Goal: Check status: Check status

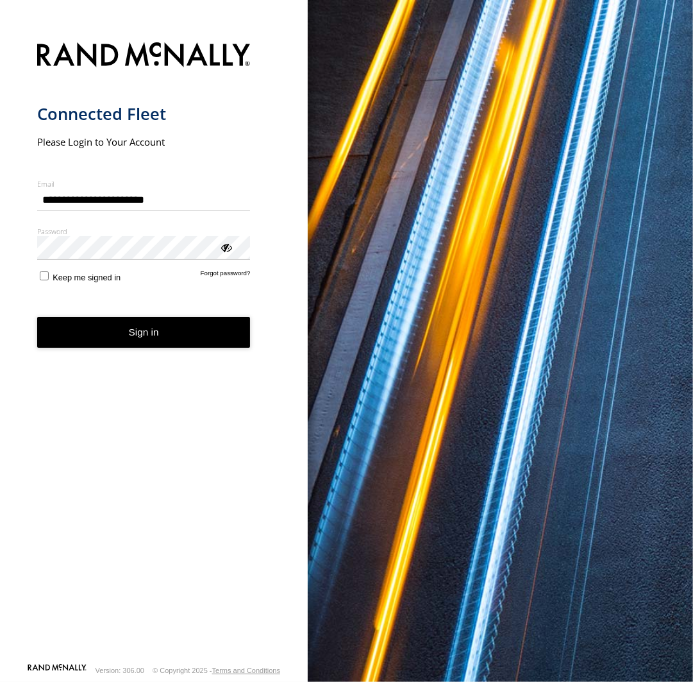
click at [158, 335] on button "Sign in" at bounding box center [144, 332] width 214 height 31
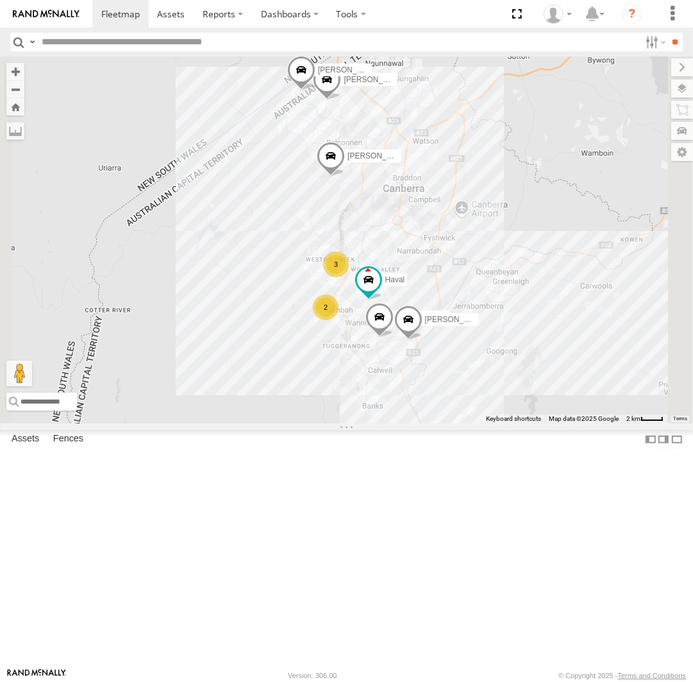
drag, startPoint x: 591, startPoint y: 412, endPoint x: 582, endPoint y: 371, distance: 42.7
click at [582, 371] on div "Michael Haval Peter Chris Jamie Tom 3 2" at bounding box center [346, 239] width 693 height 367
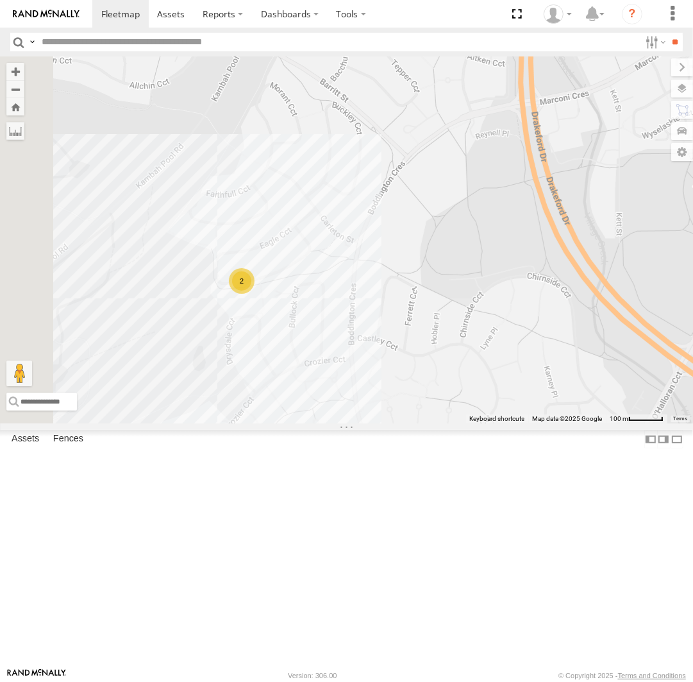
drag, startPoint x: 454, startPoint y: 387, endPoint x: 504, endPoint y: 387, distance: 50.0
click at [504, 387] on div "Michael Haval Peter Chris Jamie Tom Kyle 2" at bounding box center [346, 239] width 693 height 367
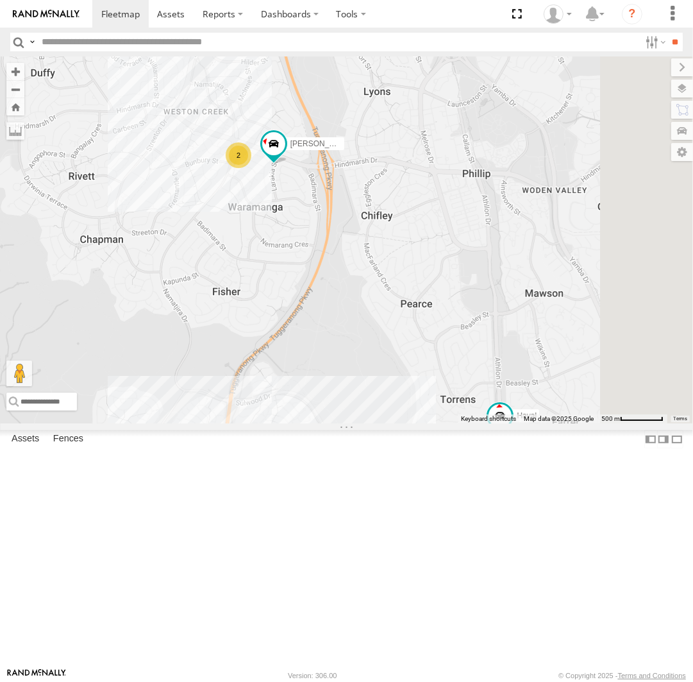
drag, startPoint x: 549, startPoint y: 302, endPoint x: 419, endPoint y: 493, distance: 231.3
click at [419, 423] on div "Michael Haval Peter Chris Jamie Tom Kyle 2 2" at bounding box center [346, 239] width 693 height 367
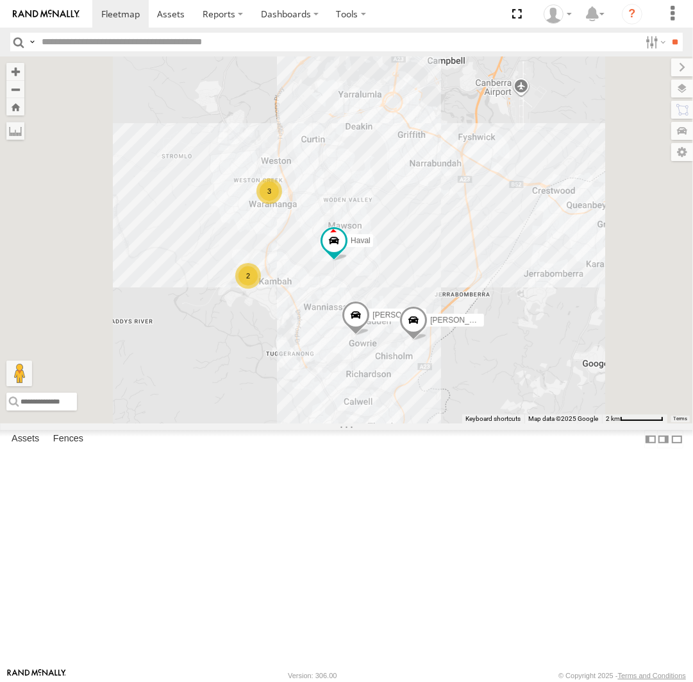
drag, startPoint x: 611, startPoint y: 390, endPoint x: 563, endPoint y: 391, distance: 48.8
click at [563, 391] on div "Michael Haval Peter Chris Jamie Tom 3 2" at bounding box center [346, 239] width 693 height 367
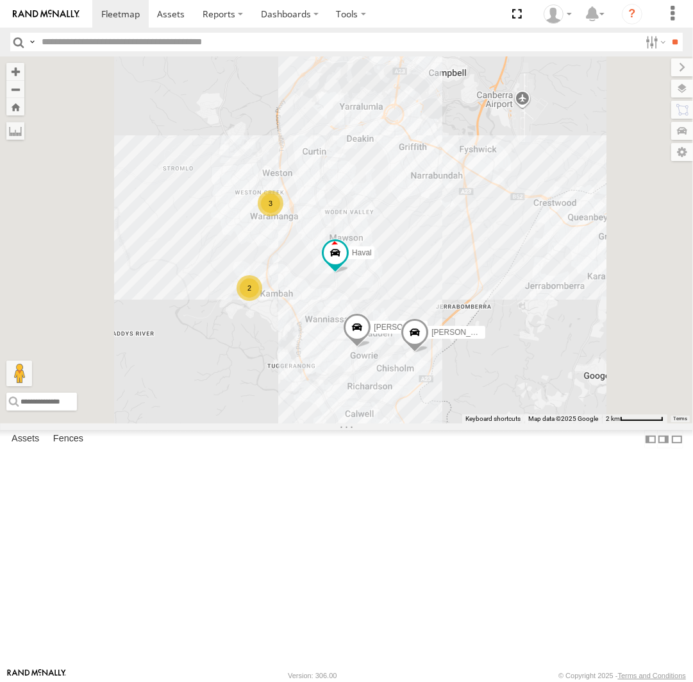
drag, startPoint x: 425, startPoint y: 330, endPoint x: 500, endPoint y: 386, distance: 93.5
click at [500, 386] on div "Michael Haval Peter Chris Jamie Tom 3 2" at bounding box center [346, 239] width 693 height 367
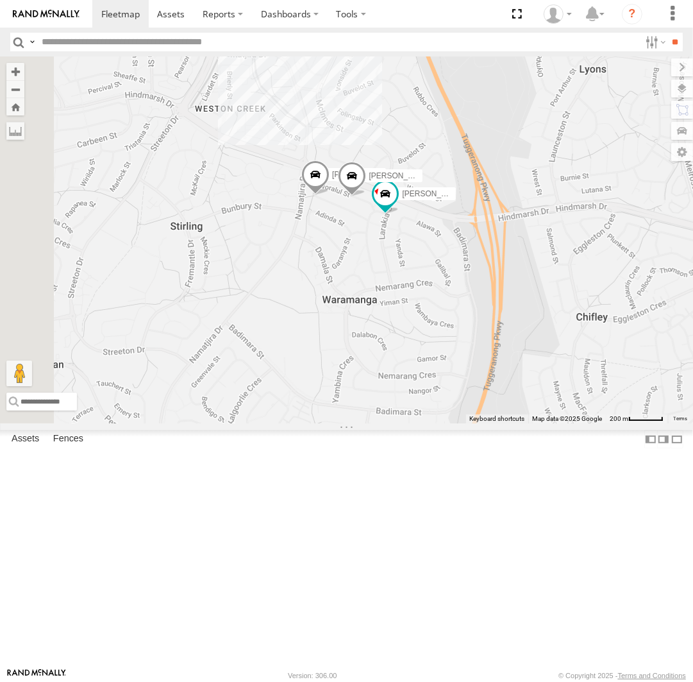
drag, startPoint x: 443, startPoint y: 230, endPoint x: 529, endPoint y: 361, distance: 156.2
click at [529, 361] on div "Michael Haval Peter Chris Jamie Tom Kyle Daniel Andrew" at bounding box center [346, 239] width 693 height 367
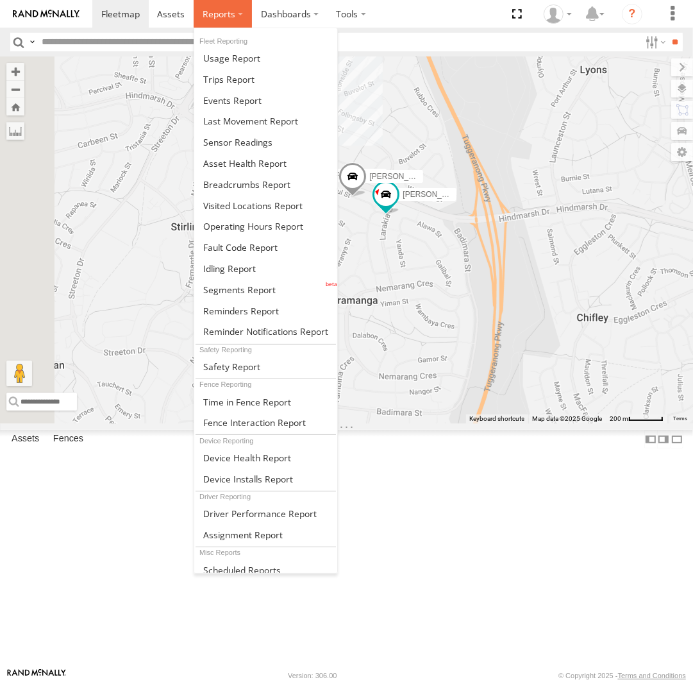
click at [215, 17] on span at bounding box center [219, 14] width 33 height 12
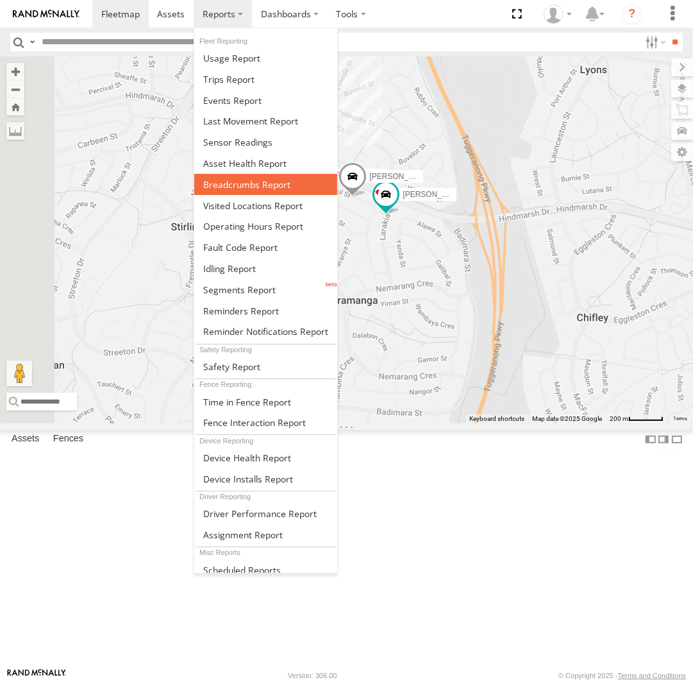
click at [259, 182] on span at bounding box center [246, 184] width 87 height 12
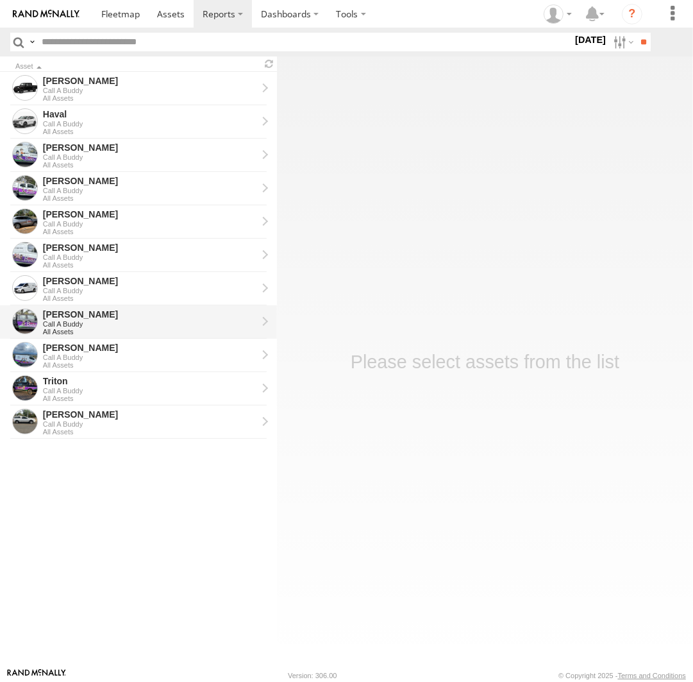
click at [113, 318] on div "[PERSON_NAME]" at bounding box center [150, 315] width 214 height 12
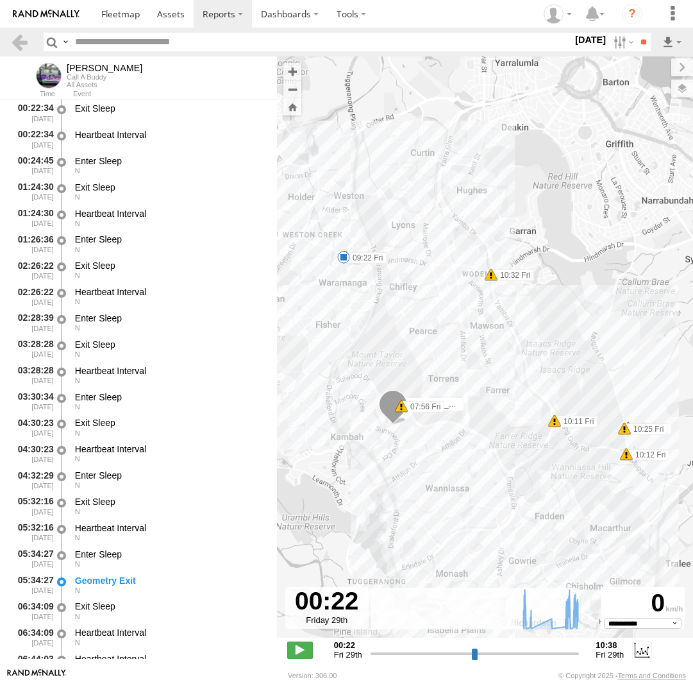
select select "**********"
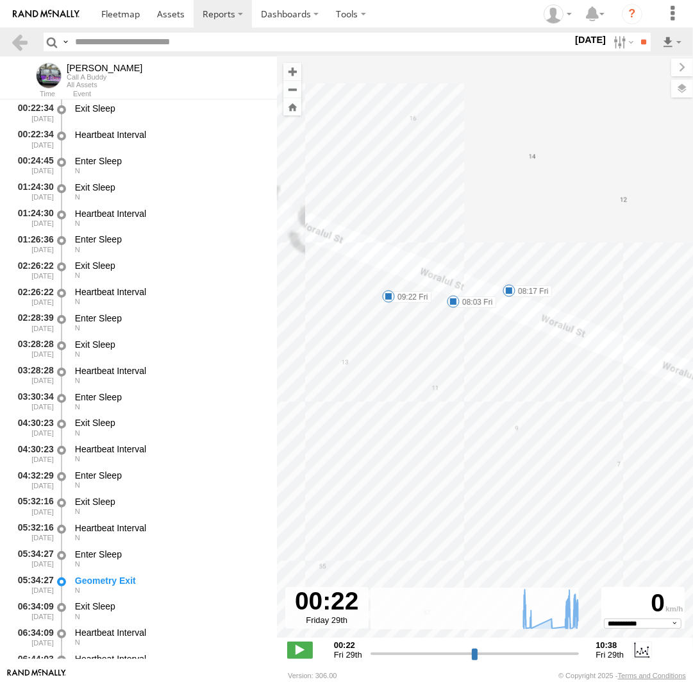
drag, startPoint x: 370, startPoint y: 143, endPoint x: 557, endPoint y: 393, distance: 312.4
click at [557, 393] on div "Kyle 07:56 Fri 08:03 Fri 08:17 Fri 09:22 Fri 10:11 Fri 10:12 Fri 10:13 Fri 10:2…" at bounding box center [485, 353] width 416 height 595
click at [384, 291] on span at bounding box center [385, 293] width 13 height 13
click at [384, 284] on div "09:22 Fri 29th Aug 13 Woralul St Waramanga" at bounding box center [385, 250] width 141 height 69
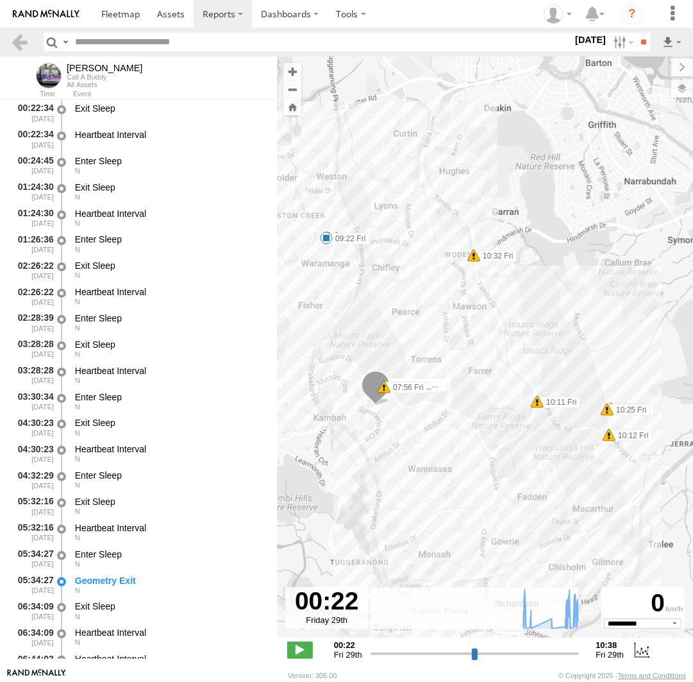
drag, startPoint x: 625, startPoint y: 409, endPoint x: 443, endPoint y: 278, distance: 224.7
click at [443, 278] on div "Kyle 07:56 Fri 08:03 Fri 08:17 Fri 09:22 Fri 10:11 Fri 10:12 Fri 10:13 Fri 10:2…" at bounding box center [485, 353] width 416 height 595
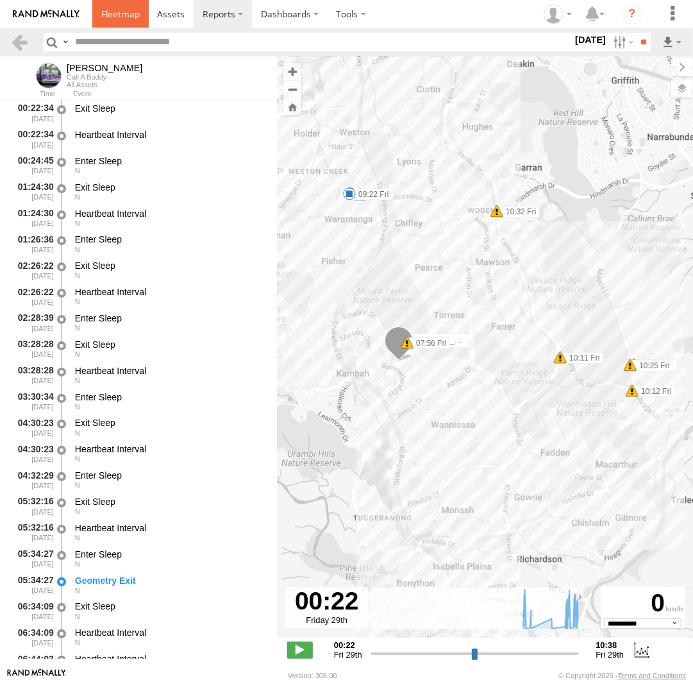
click at [130, 16] on span at bounding box center [120, 14] width 38 height 12
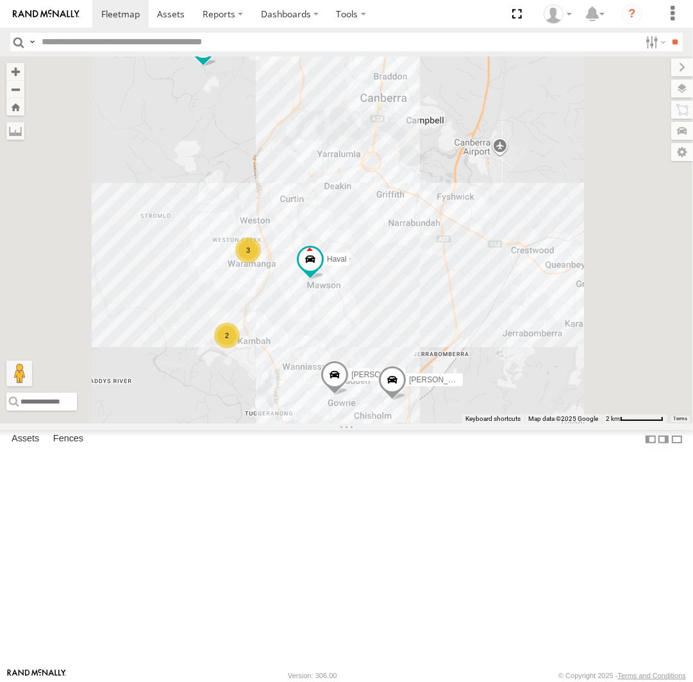
drag, startPoint x: 589, startPoint y: 402, endPoint x: 527, endPoint y: 310, distance: 110.5
click at [527, 310] on div "Michael Haval Peter Chris Jamie Tom 3 2" at bounding box center [346, 239] width 693 height 367
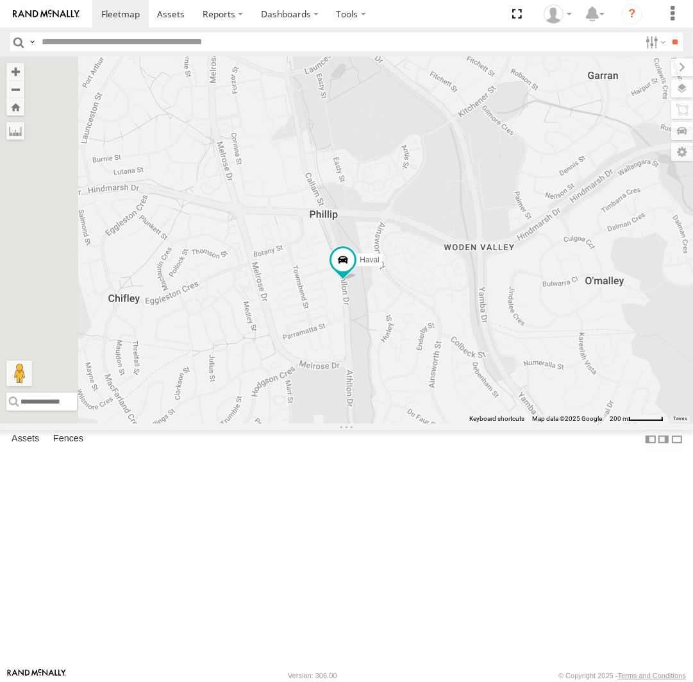
drag, startPoint x: 468, startPoint y: 281, endPoint x: 511, endPoint y: 350, distance: 81.9
click at [511, 350] on div "Michael Haval Peter Chris Jamie Tom" at bounding box center [346, 239] width 693 height 367
click at [291, 19] on label "Dashboards" at bounding box center [290, 14] width 76 height 28
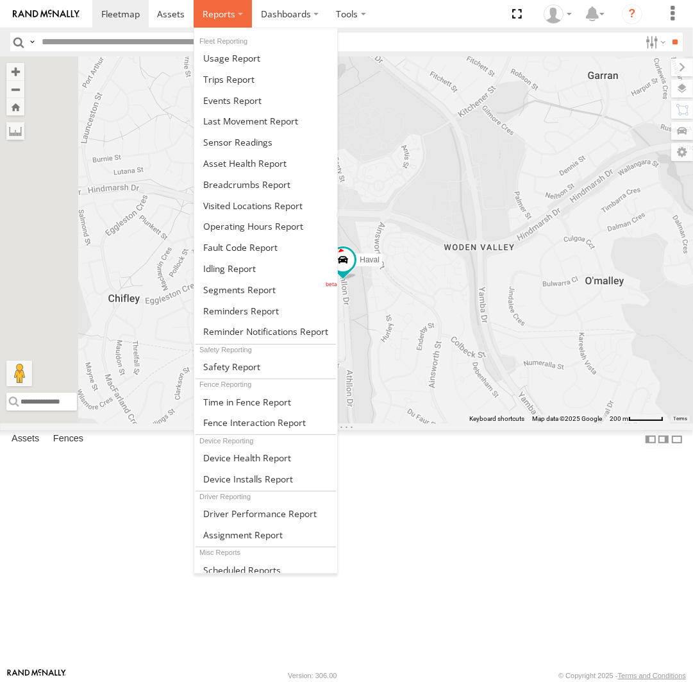
click at [228, 22] on label at bounding box center [223, 14] width 58 height 28
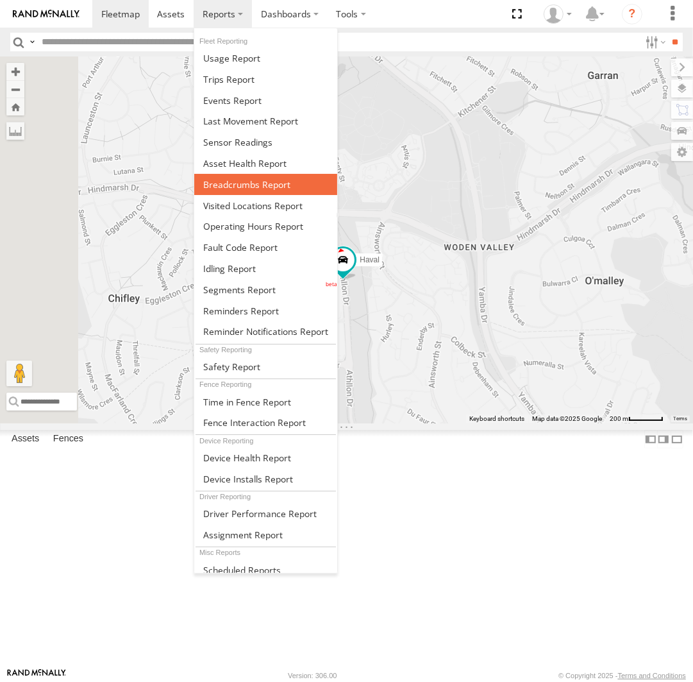
click at [243, 188] on span at bounding box center [246, 184] width 87 height 12
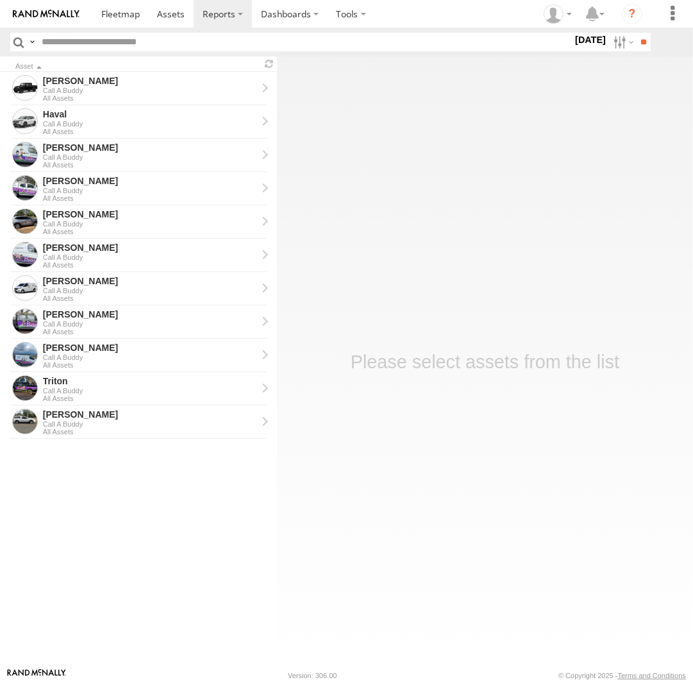
click at [0, 0] on label at bounding box center [0, 0] width 0 height 0
click at [639, 45] on input "**" at bounding box center [643, 42] width 15 height 19
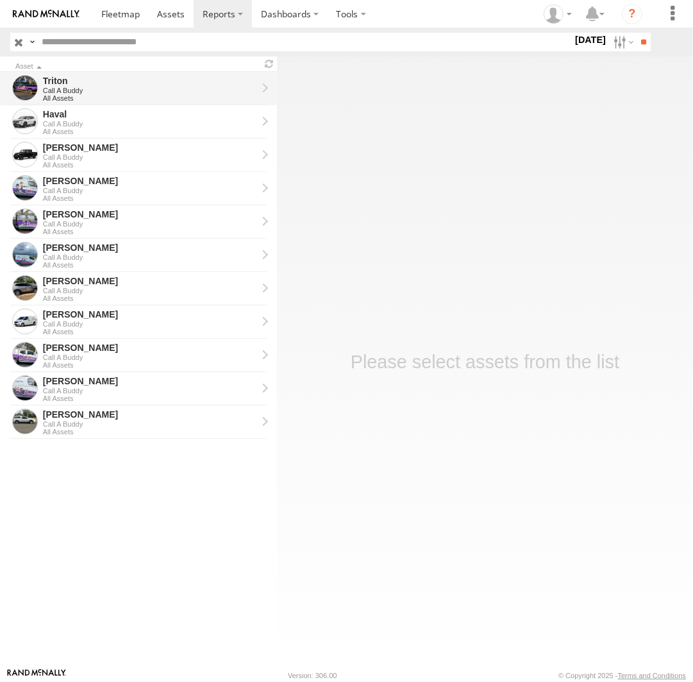
click at [105, 92] on div "Call A Buddy" at bounding box center [150, 91] width 214 height 8
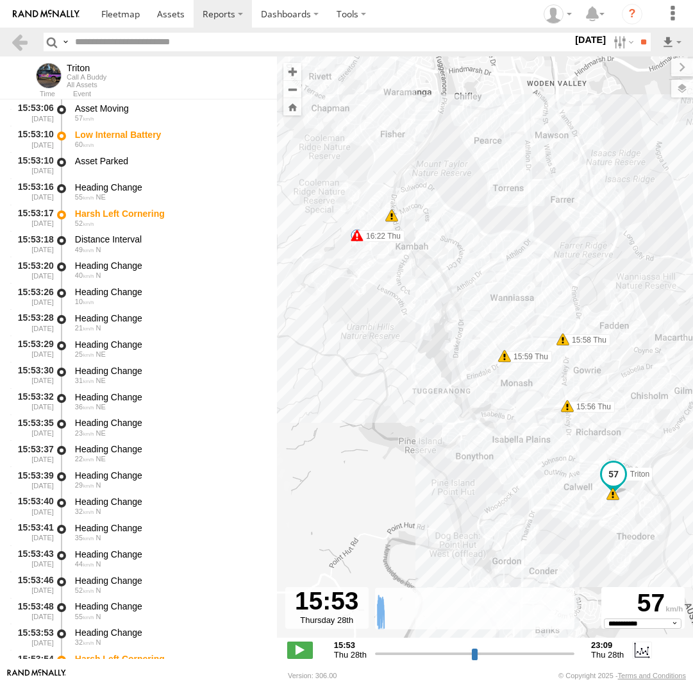
select select "**********"
click at [615, 43] on label at bounding box center [623, 42] width 28 height 19
click at [0, 0] on label at bounding box center [0, 0] width 0 height 0
click at [643, 44] on input "**" at bounding box center [643, 42] width 15 height 19
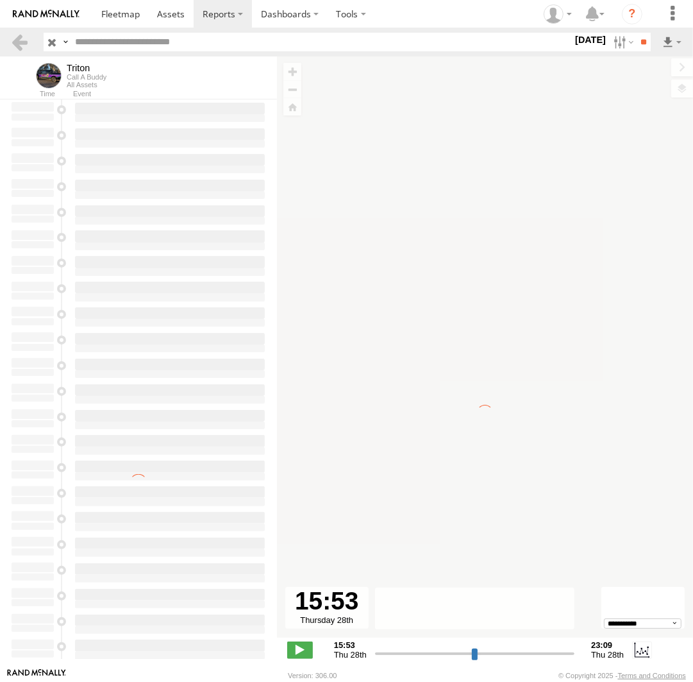
type input "**********"
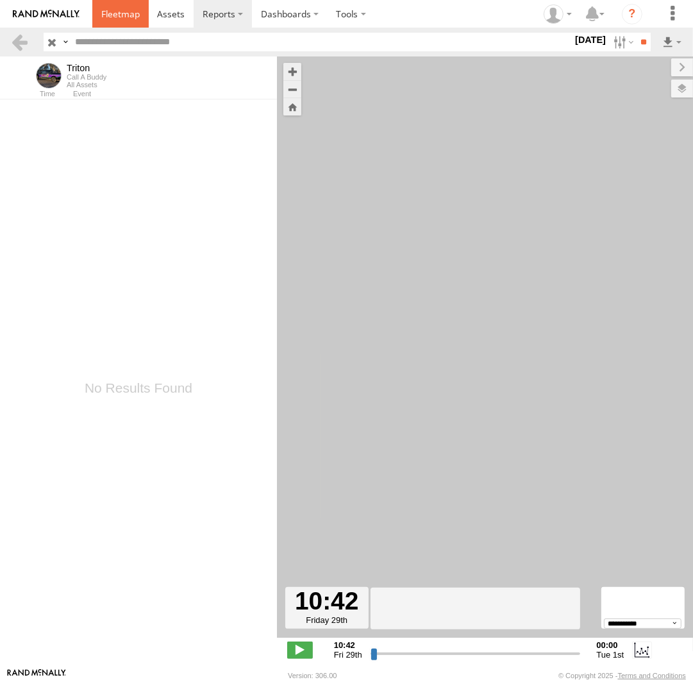
click at [119, 19] on span at bounding box center [120, 14] width 38 height 12
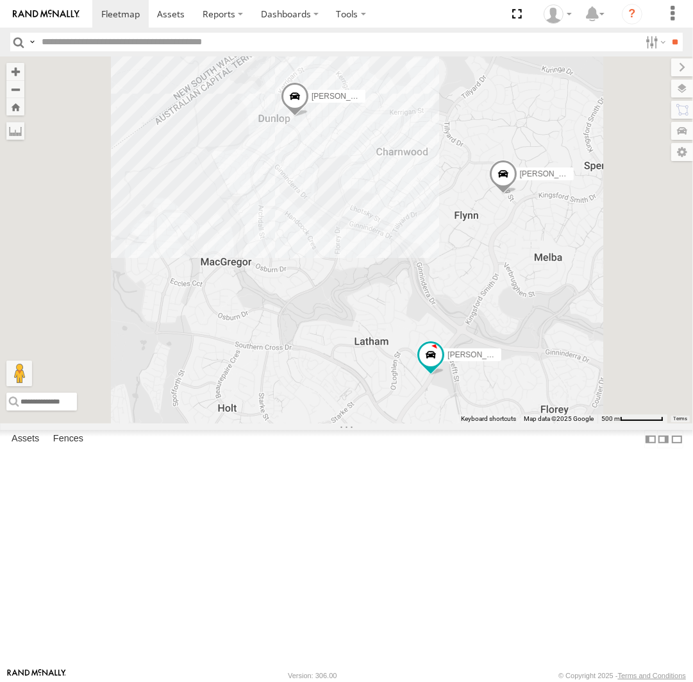
drag, startPoint x: 402, startPoint y: 168, endPoint x: 462, endPoint y: 255, distance: 105.2
click at [462, 255] on div "[PERSON_NAME] [PERSON_NAME] [PERSON_NAME] [PERSON_NAME] [PERSON_NAME]" at bounding box center [346, 239] width 693 height 367
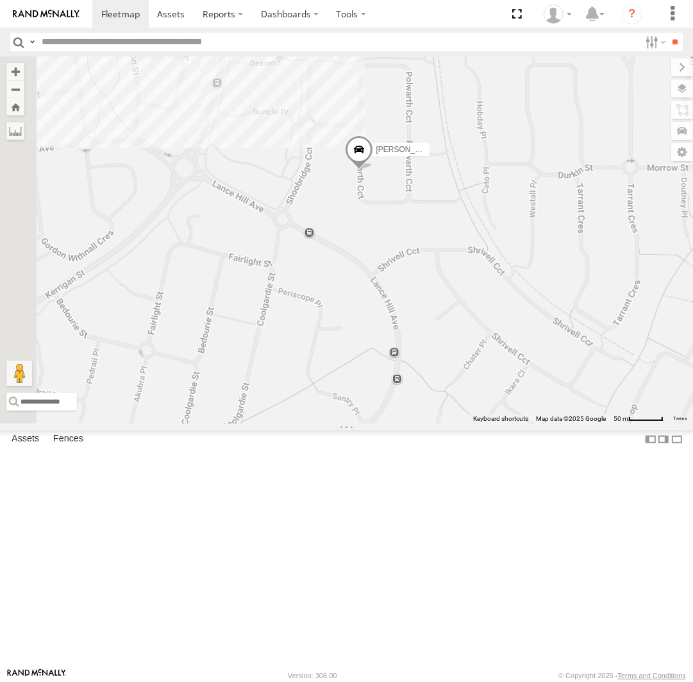
click at [373, 170] on span at bounding box center [359, 152] width 28 height 35
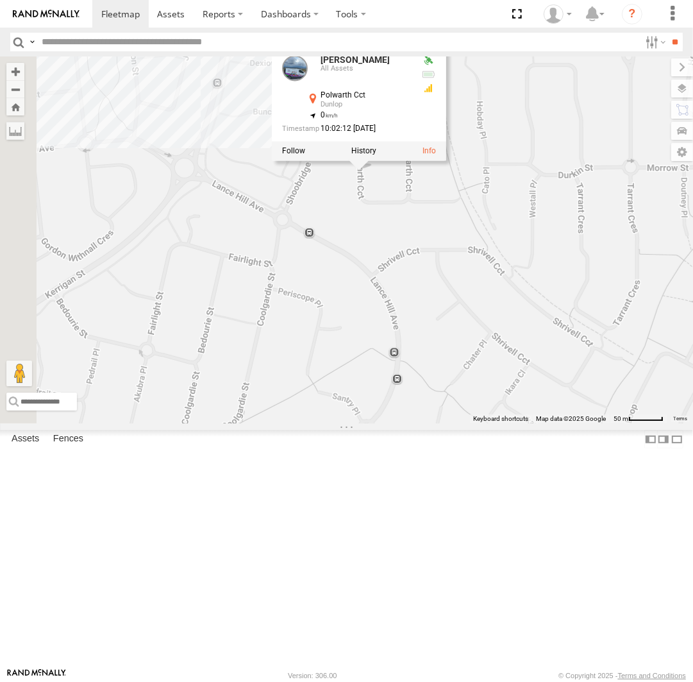
click at [509, 302] on div "[PERSON_NAME] [PERSON_NAME] [PERSON_NAME] [PERSON_NAME] [PERSON_NAME] [PERSON_N…" at bounding box center [346, 239] width 693 height 367
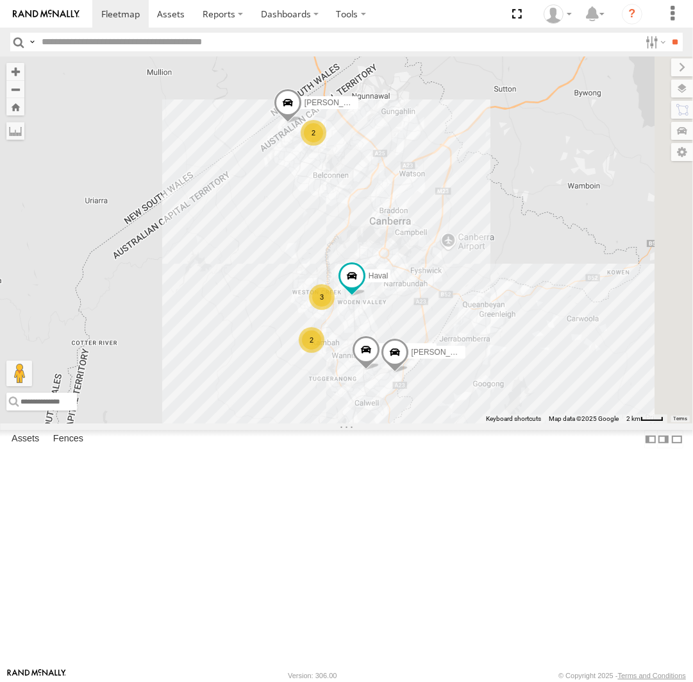
drag, startPoint x: 582, startPoint y: 349, endPoint x: 511, endPoint y: 320, distance: 76.8
click at [511, 320] on div "[PERSON_NAME] [PERSON_NAME] [PERSON_NAME] 3 2 2" at bounding box center [346, 239] width 693 height 367
